Goal: Navigation & Orientation: Understand site structure

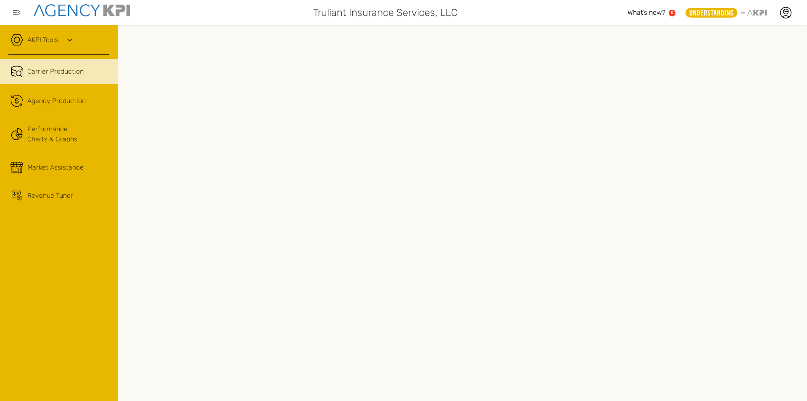
click at [71, 95] on link ".cls-1{fill:none;stroke:#221f20;stroke-linecap:round;stroke-linejoin:round;stro…" at bounding box center [59, 100] width 118 height 25
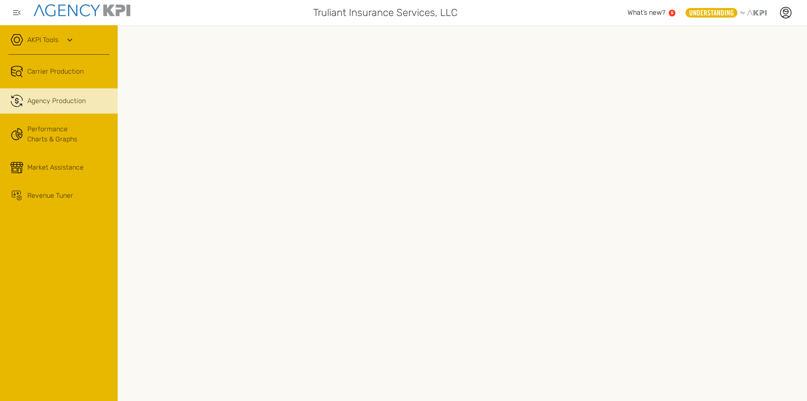
click at [48, 158] on link "Market Assistance" at bounding box center [59, 167] width 118 height 25
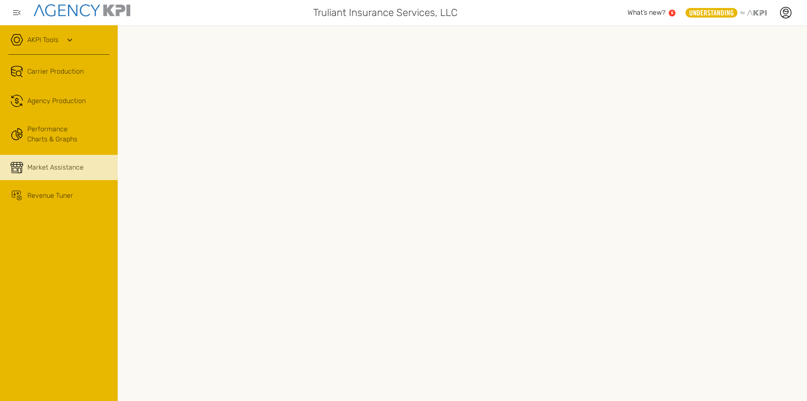
click at [53, 193] on div "Revenue Tuner" at bounding box center [50, 195] width 46 height 10
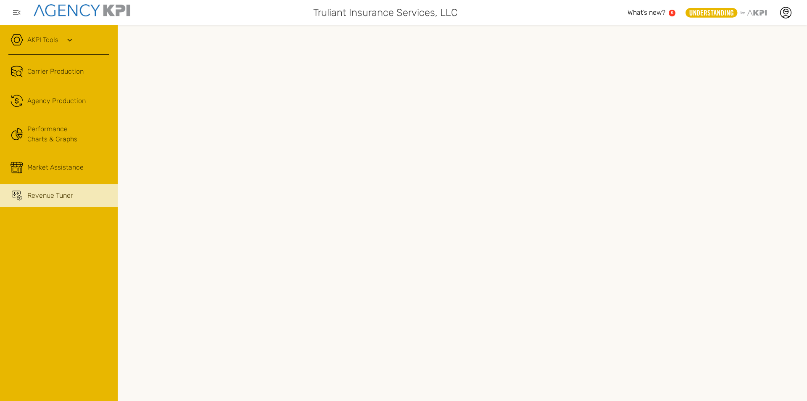
click at [27, 135] on link "Performance Charts & Graphs" at bounding box center [59, 134] width 118 height 33
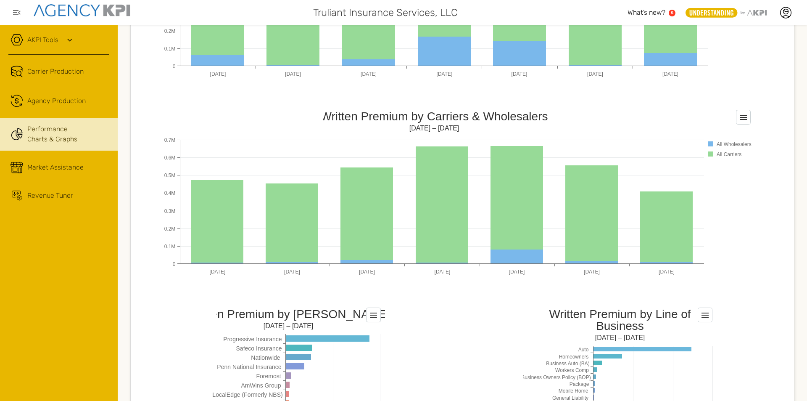
scroll to position [455, 0]
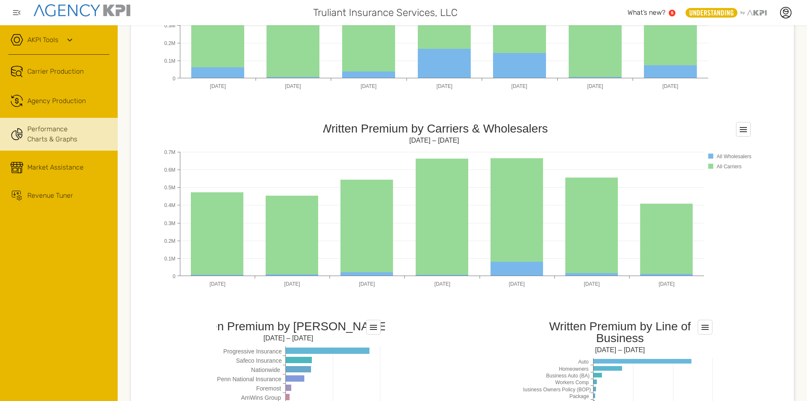
click at [71, 109] on link ".cls-1{fill:none;stroke:#221f20;stroke-linecap:round;stroke-linejoin:round;stro…" at bounding box center [59, 100] width 118 height 25
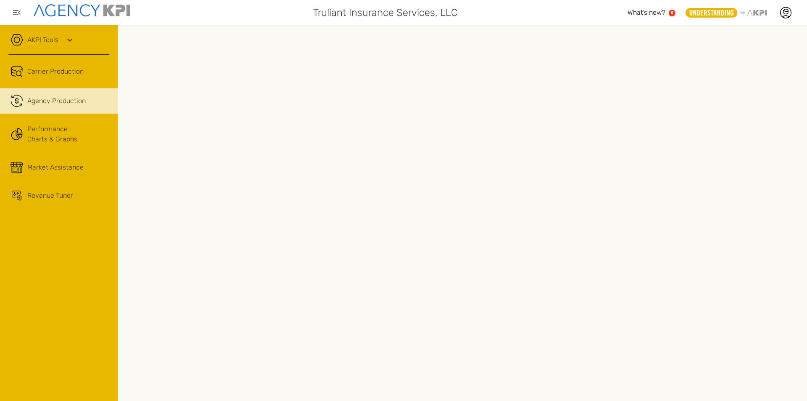
click at [28, 66] on link "Carrier Production" at bounding box center [59, 71] width 118 height 25
